Goal: Information Seeking & Learning: Find specific fact

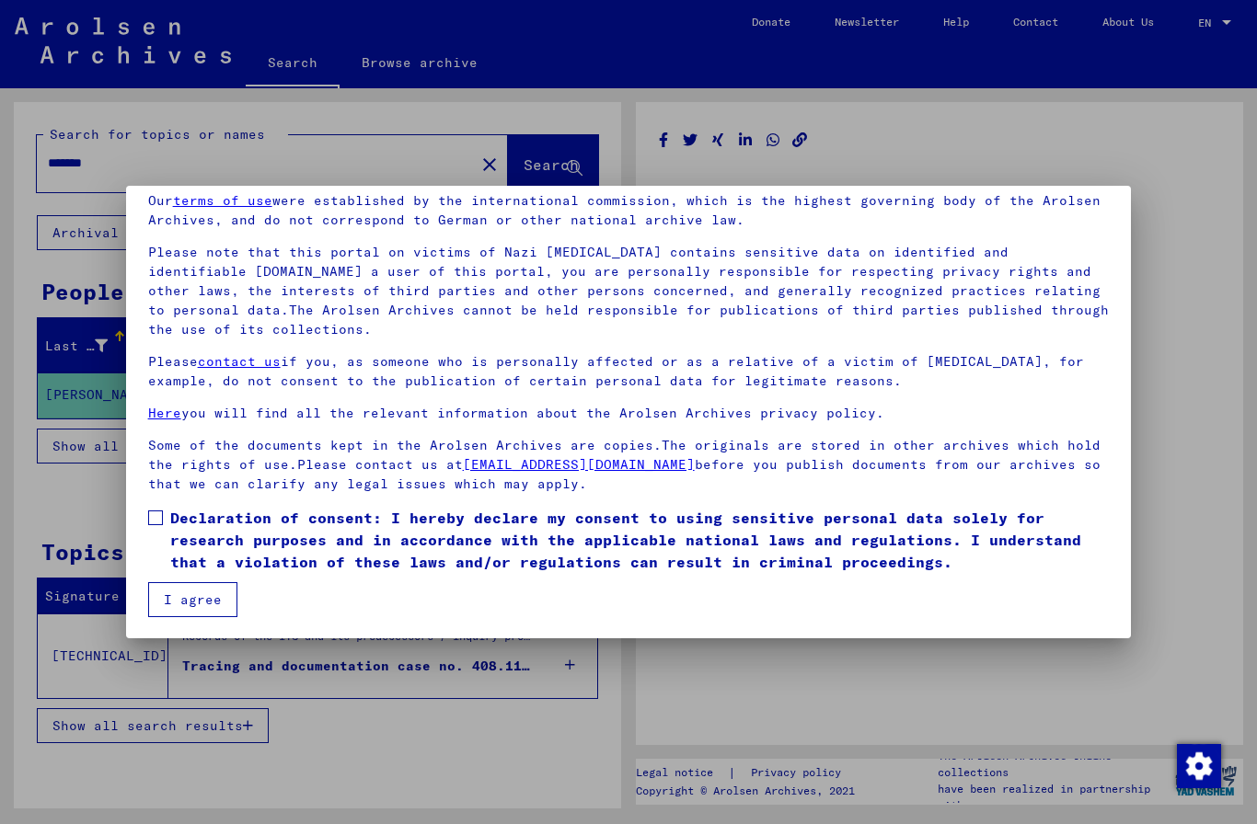
scroll to position [77, 0]
click at [148, 518] on span at bounding box center [155, 518] width 15 height 15
click at [167, 596] on button "I agree" at bounding box center [192, 599] width 89 height 35
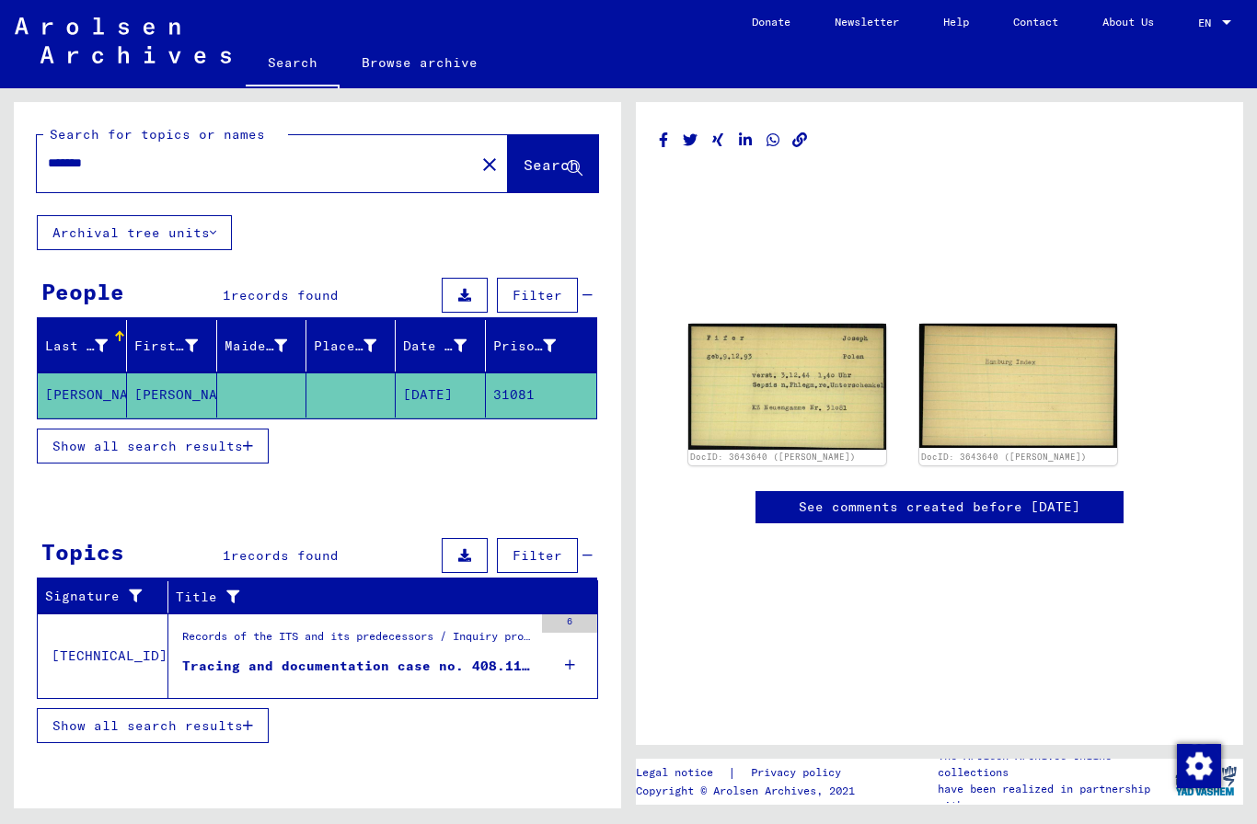
click at [131, 166] on input "*******" at bounding box center [256, 163] width 416 height 19
type input "*"
type input "*****"
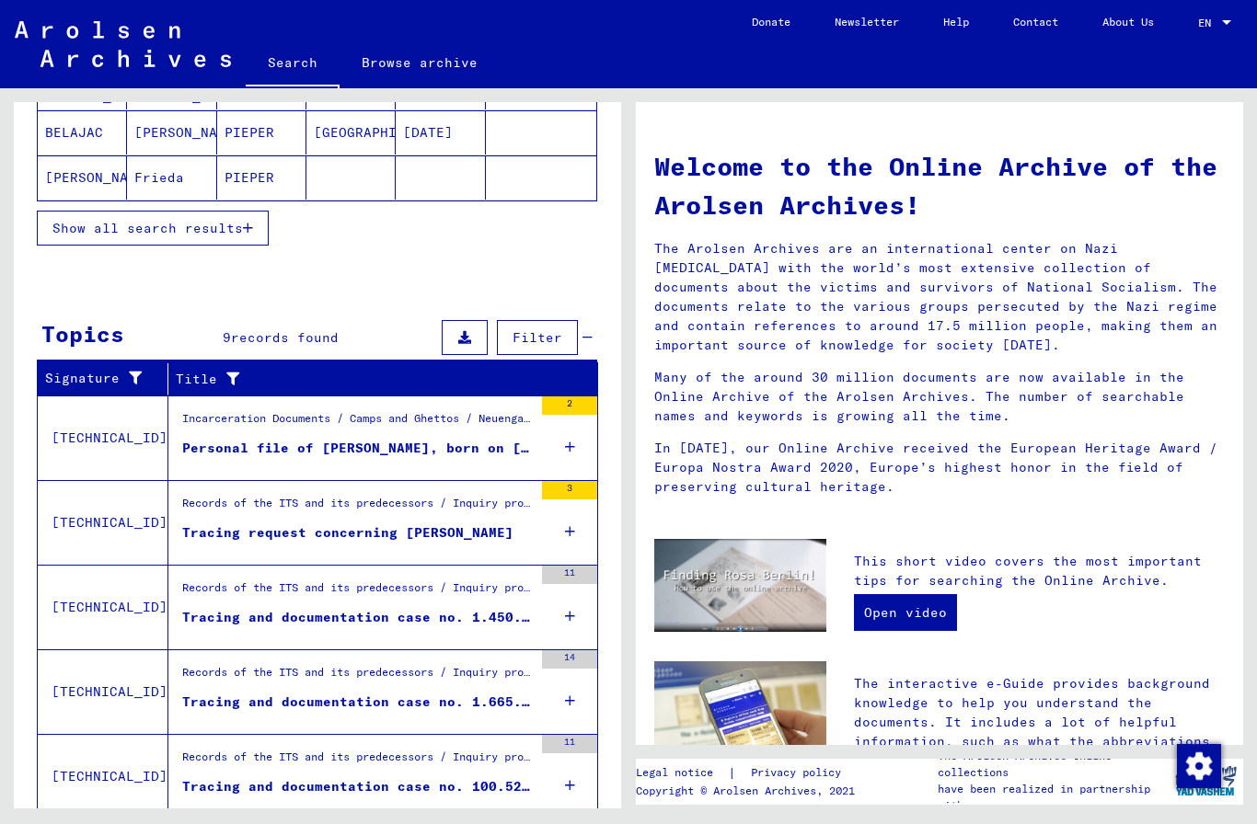
scroll to position [50, 0]
click at [96, 480] on td "[TECHNICAL_ID]" at bounding box center [103, 522] width 131 height 85
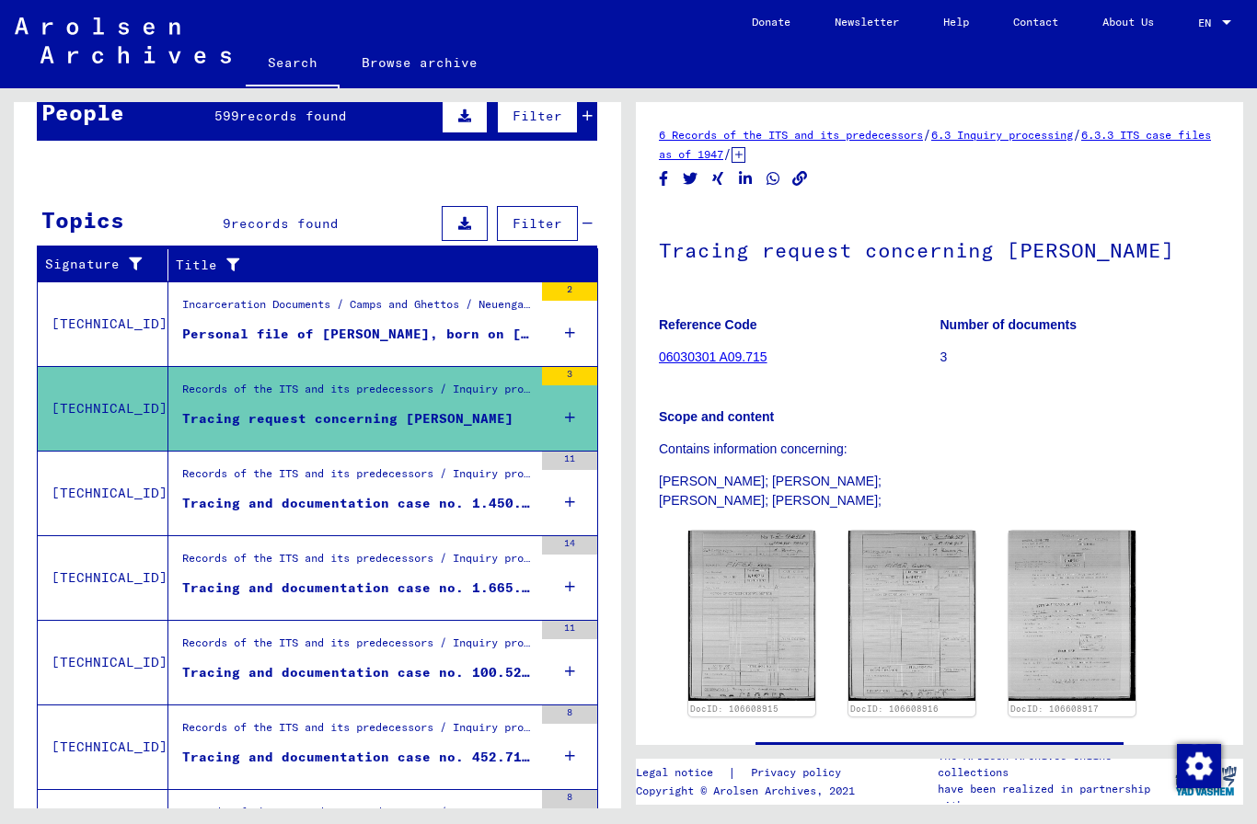
scroll to position [173, 0]
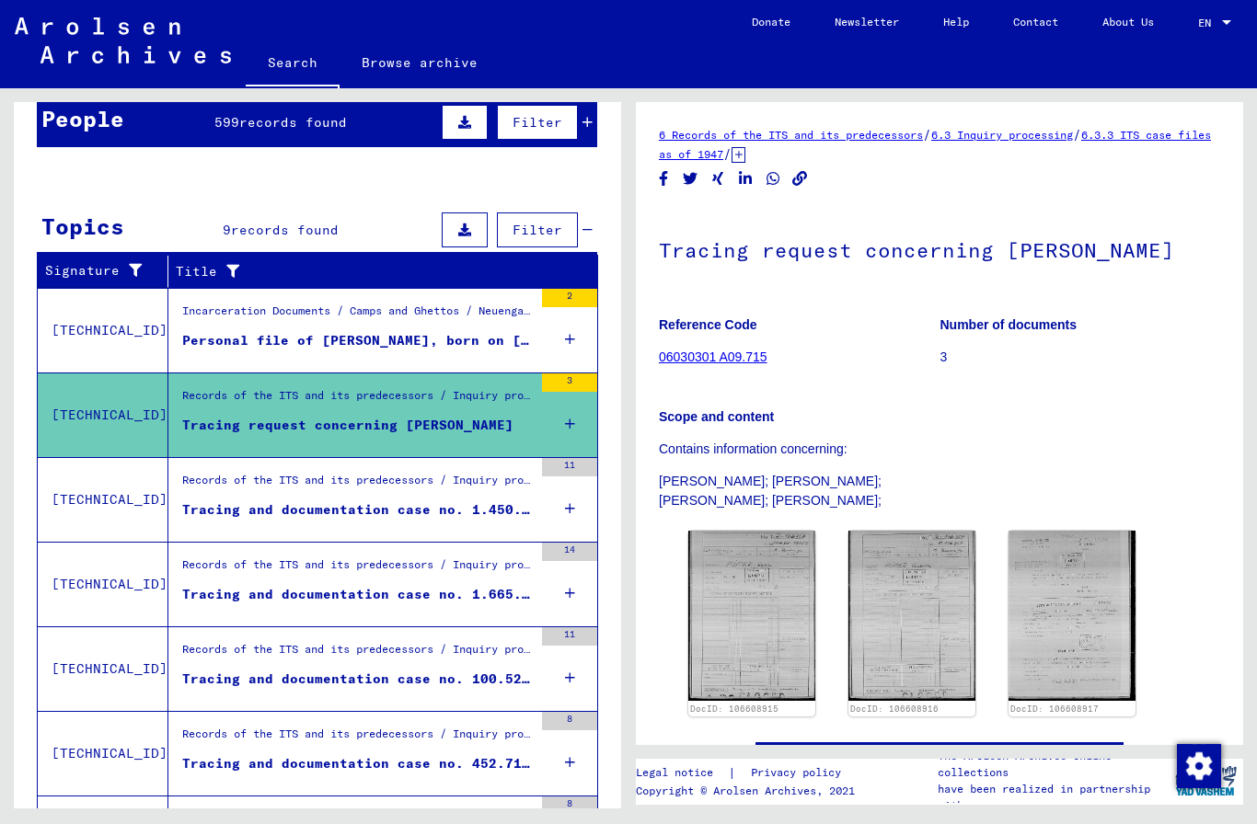
click at [726, 555] on img at bounding box center [751, 616] width 127 height 170
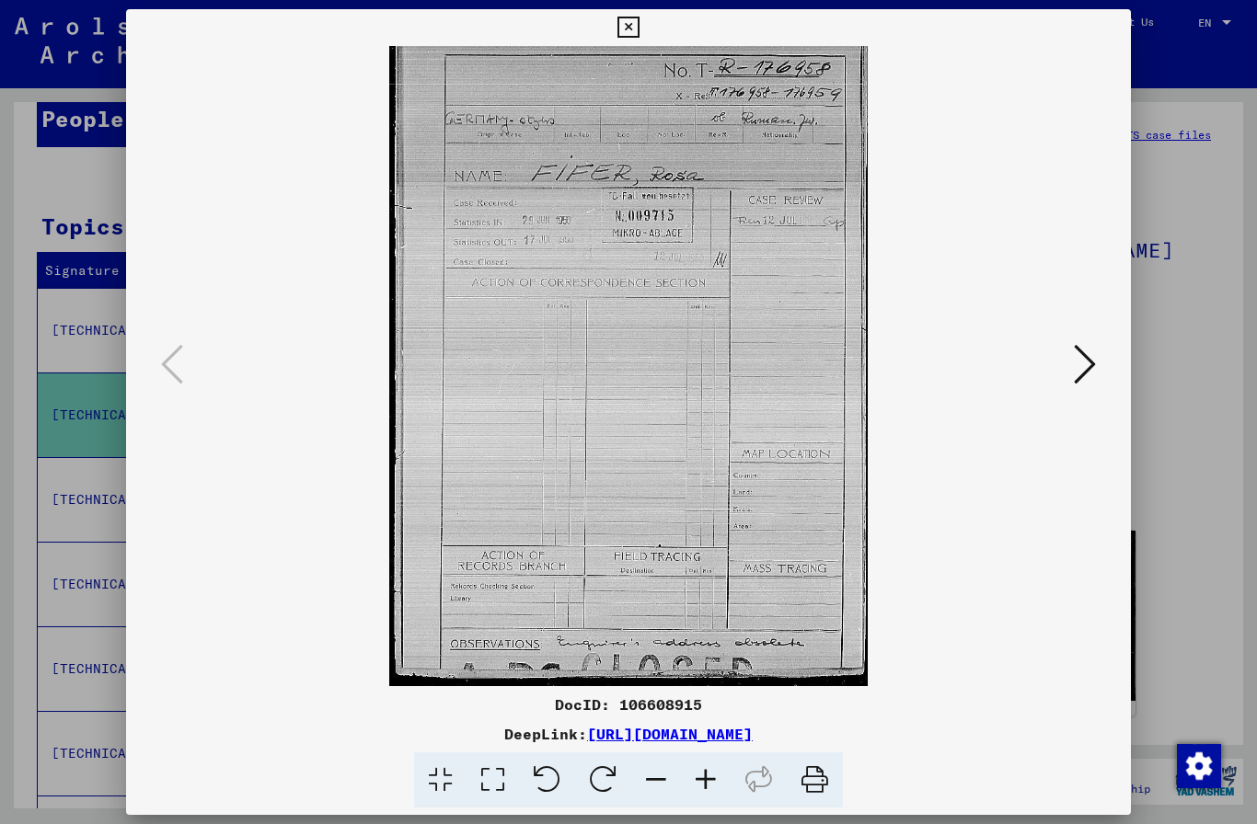
click at [9, 315] on div at bounding box center [628, 412] width 1257 height 824
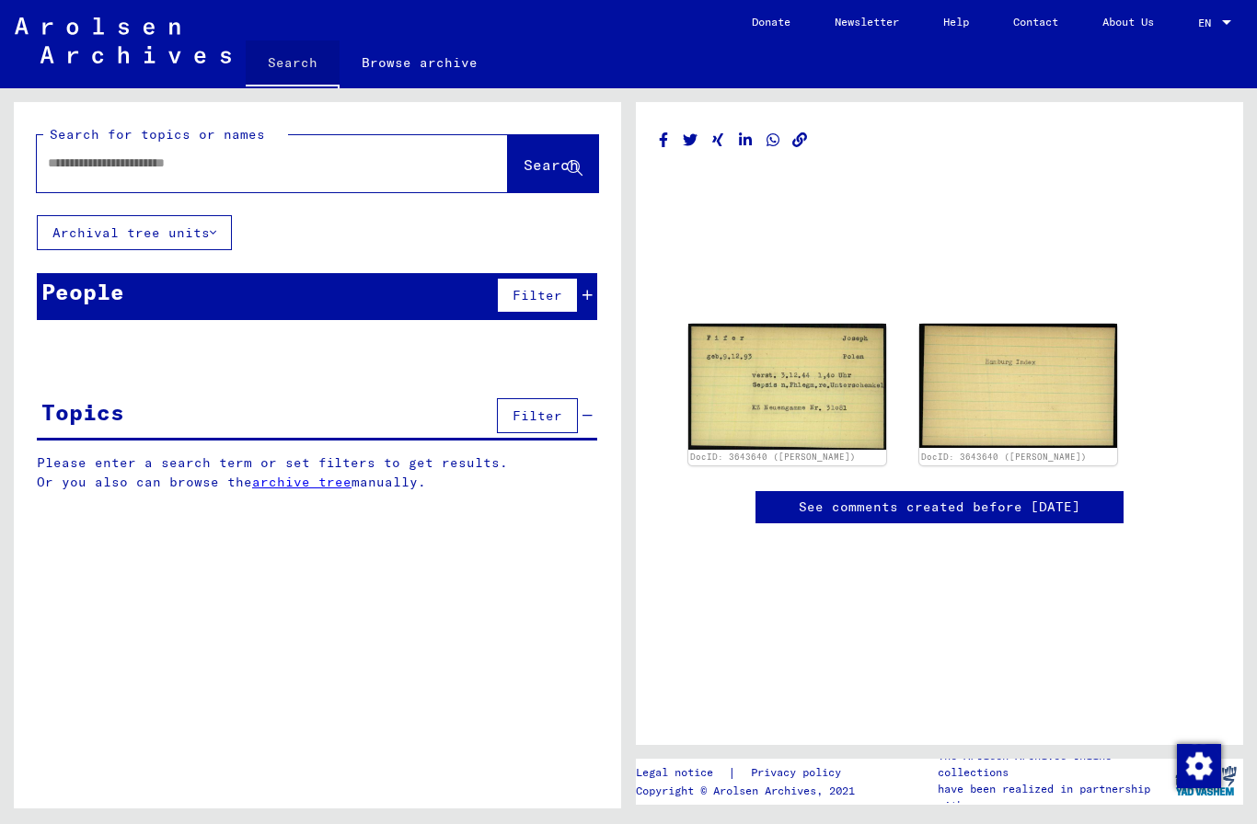
click at [284, 46] on link "Search" at bounding box center [293, 64] width 94 height 48
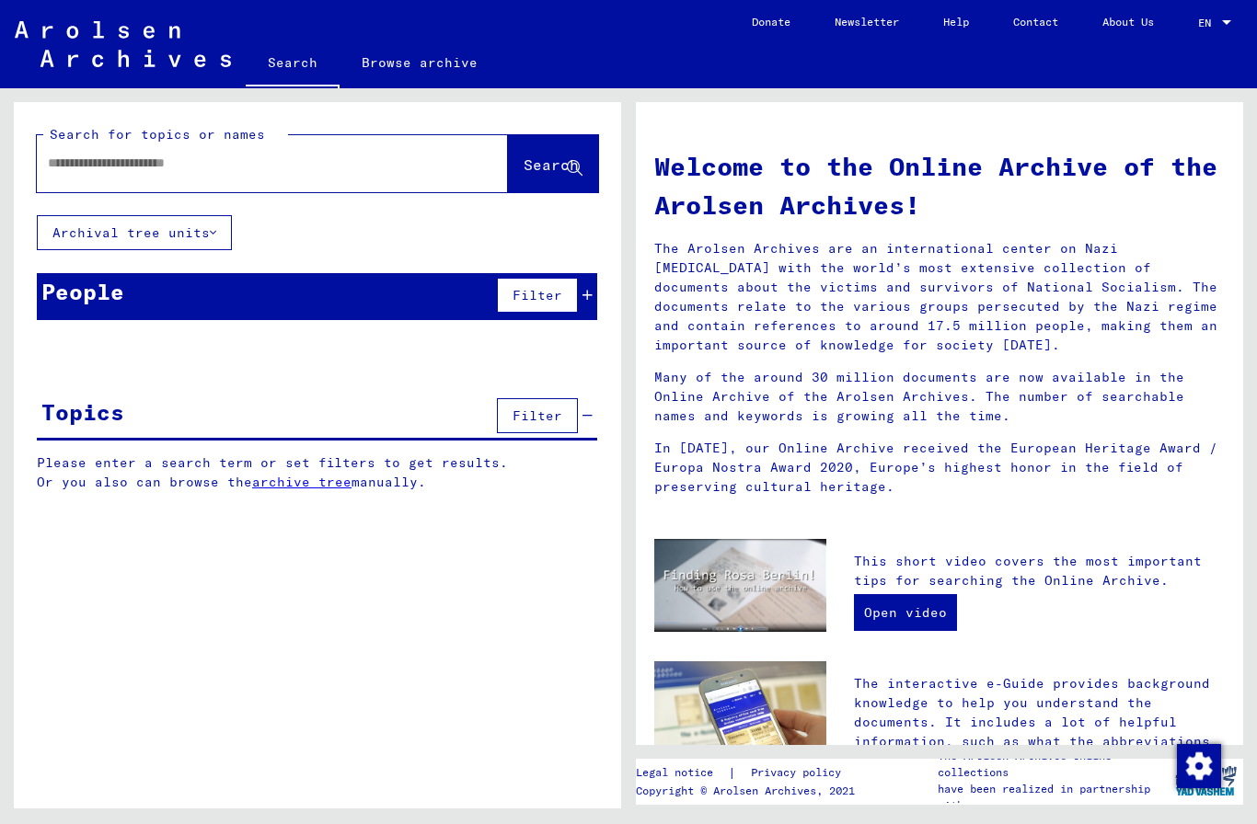
click at [79, 162] on input "text" at bounding box center [250, 163] width 405 height 19
type input "**********"
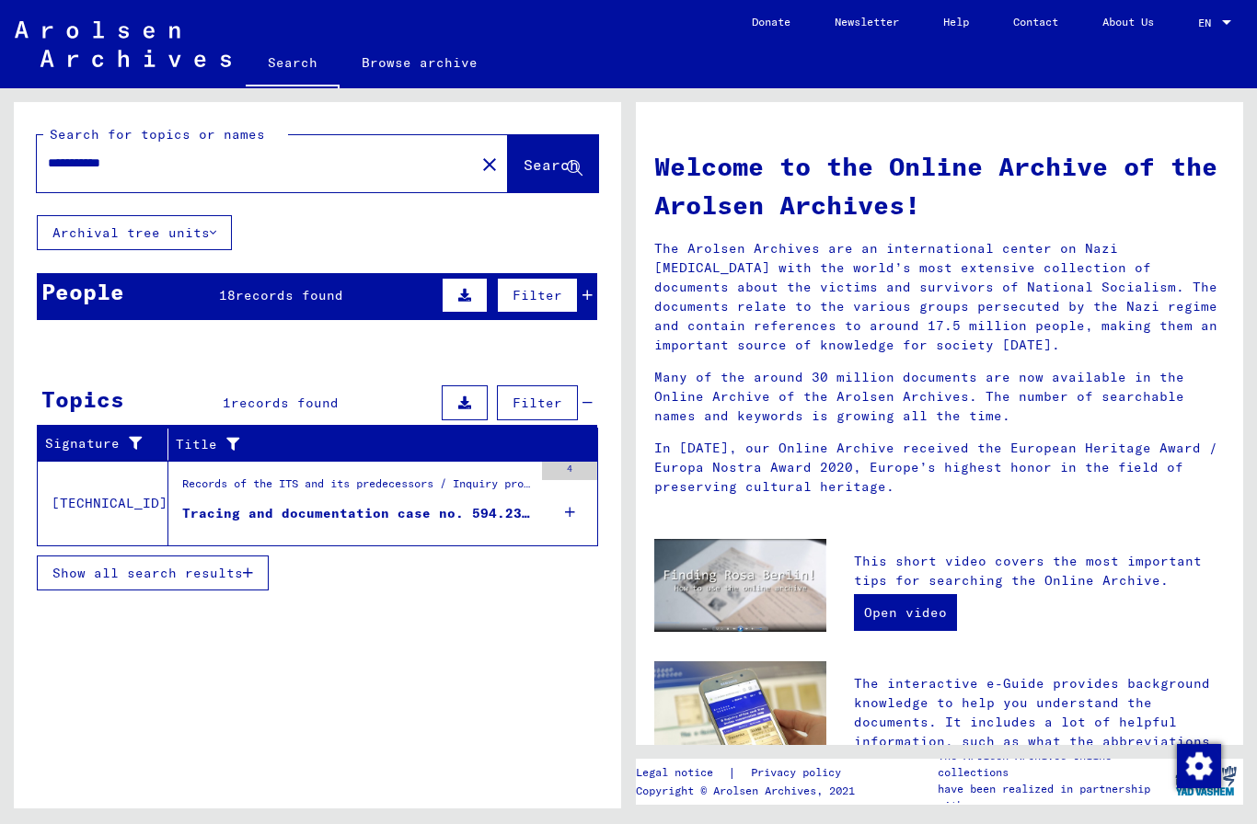
click at [209, 504] on div "Tracing and documentation case no. 594.233 for [PERSON_NAME] born [DEMOGRAPHIC_…" at bounding box center [357, 513] width 350 height 19
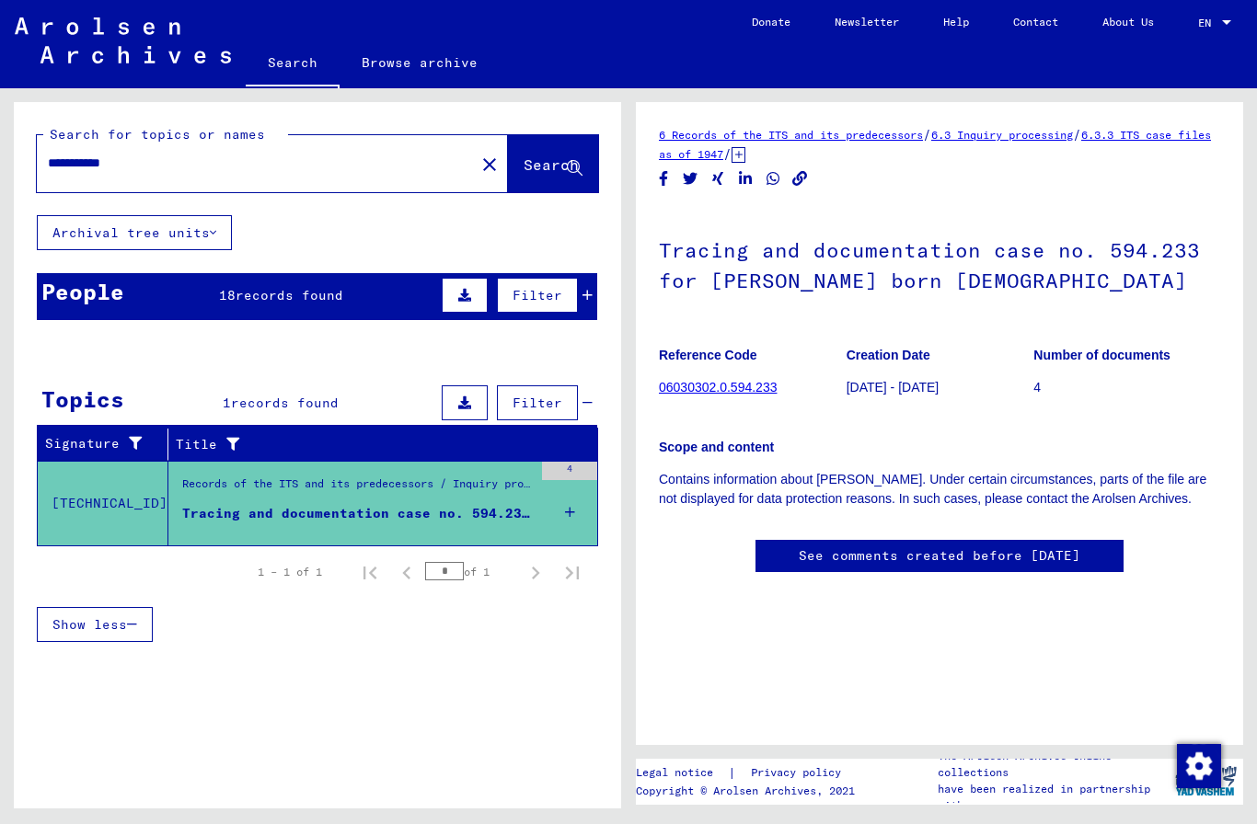
click at [209, 298] on div "People 18 records found Filter" at bounding box center [317, 296] width 560 height 47
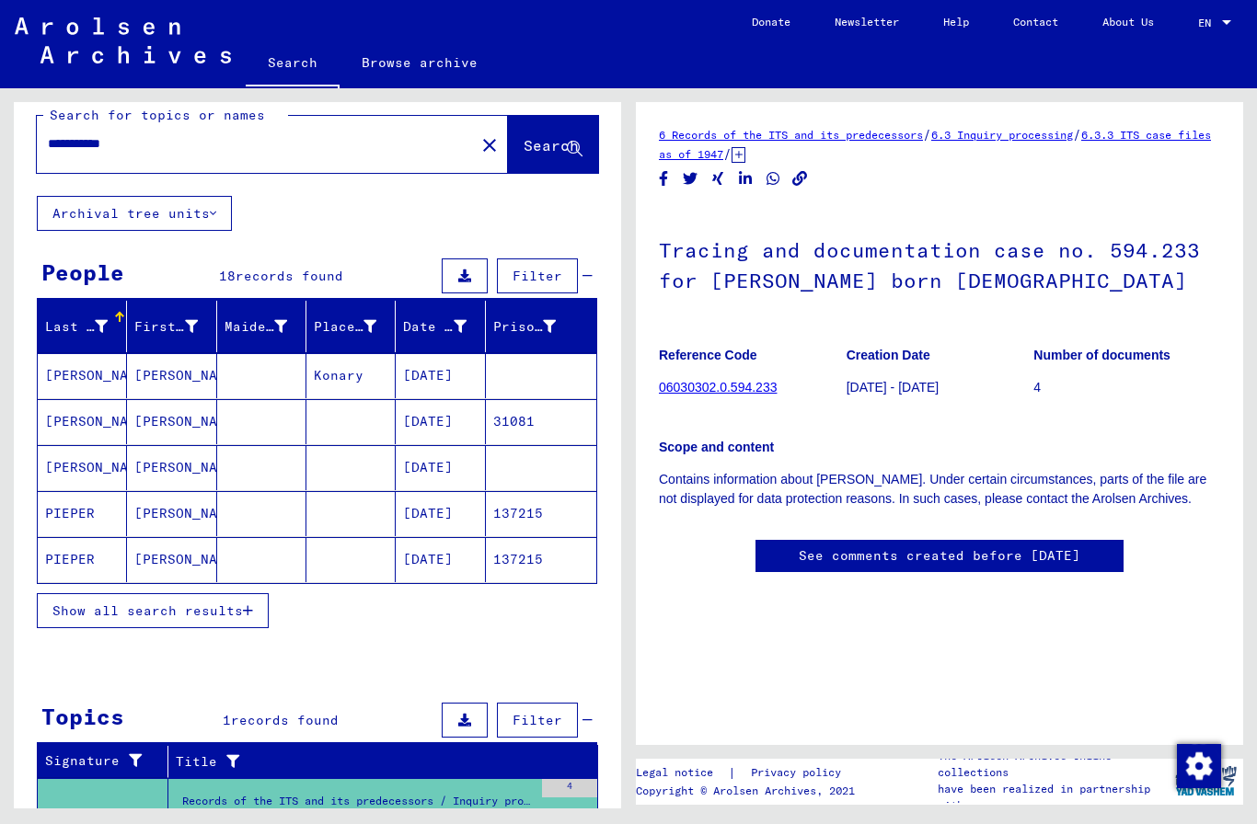
scroll to position [24, 0]
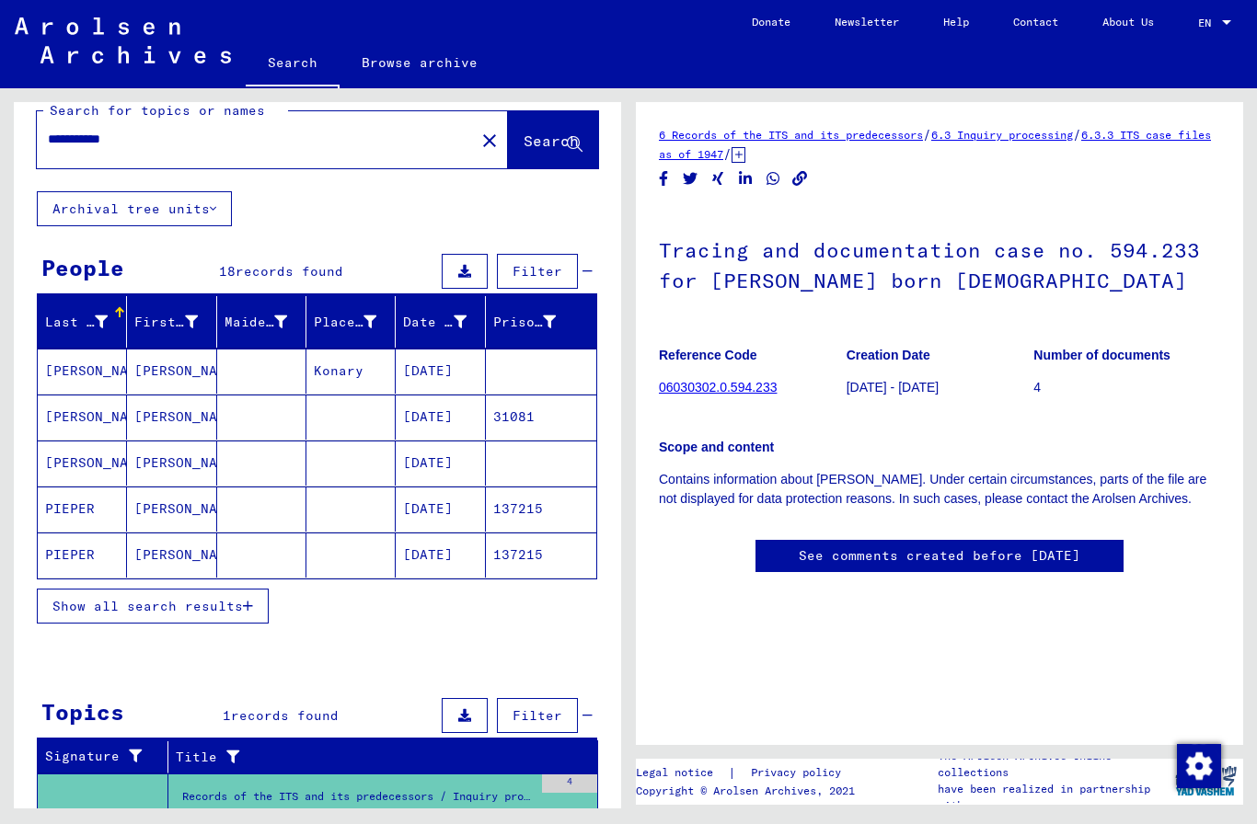
click at [61, 467] on mat-cell "[PERSON_NAME]" at bounding box center [82, 463] width 89 height 45
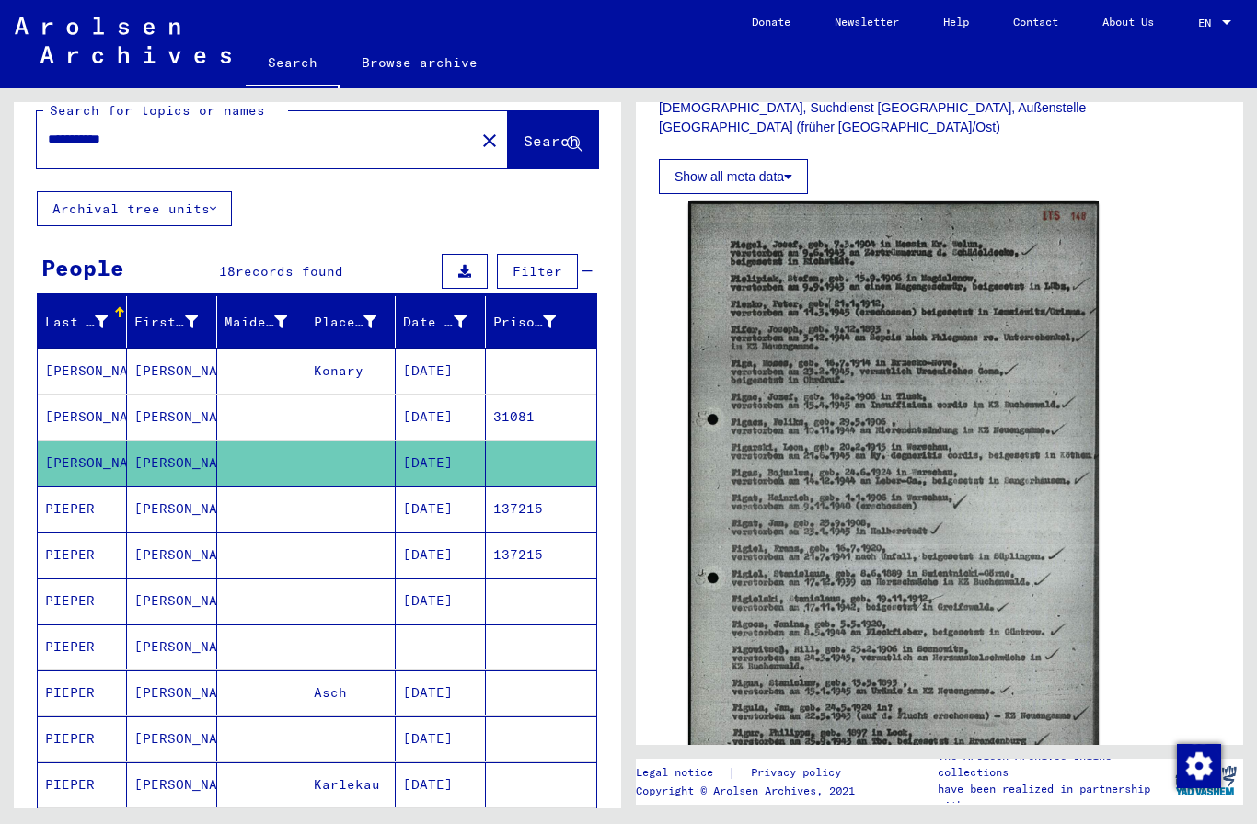
scroll to position [659, 0]
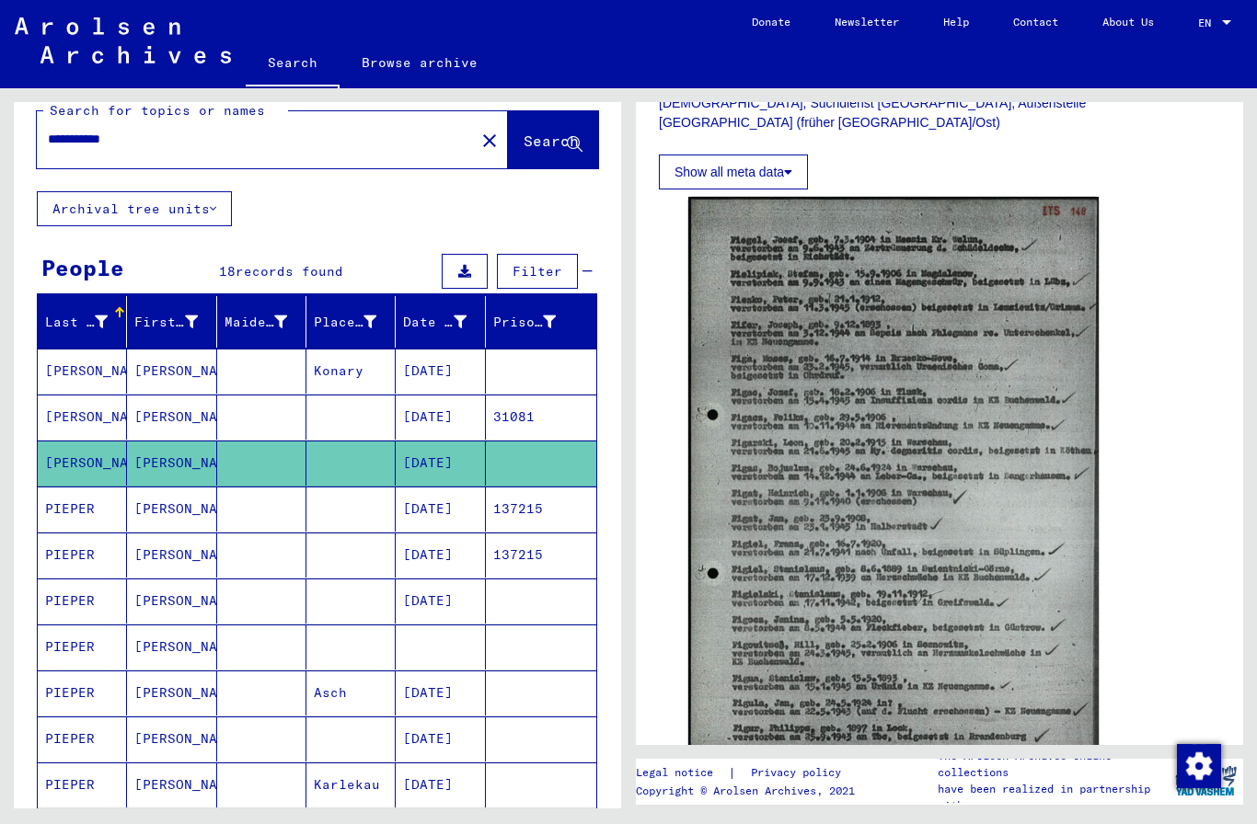
click at [60, 417] on mat-cell "[PERSON_NAME]" at bounding box center [82, 417] width 89 height 45
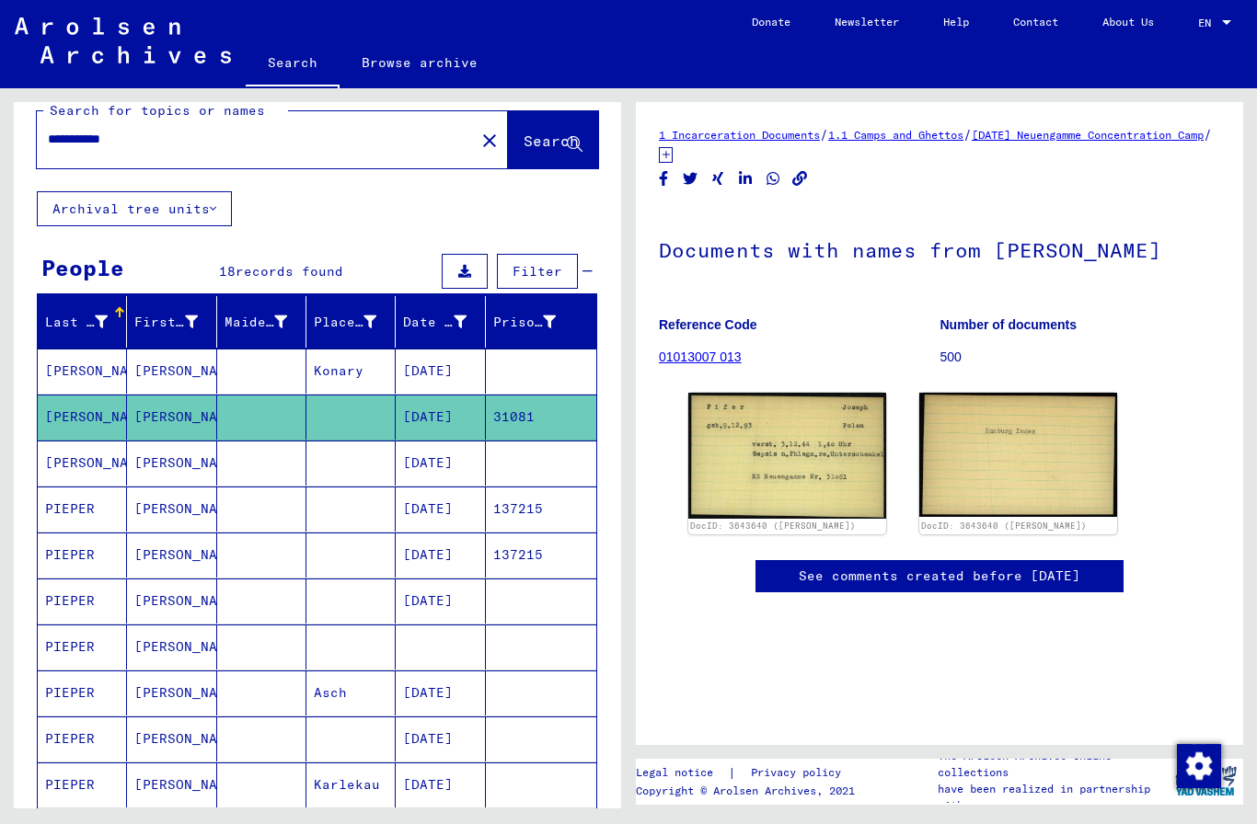
click at [61, 365] on mat-cell "[PERSON_NAME]" at bounding box center [82, 371] width 89 height 45
